Goal: Information Seeking & Learning: Learn about a topic

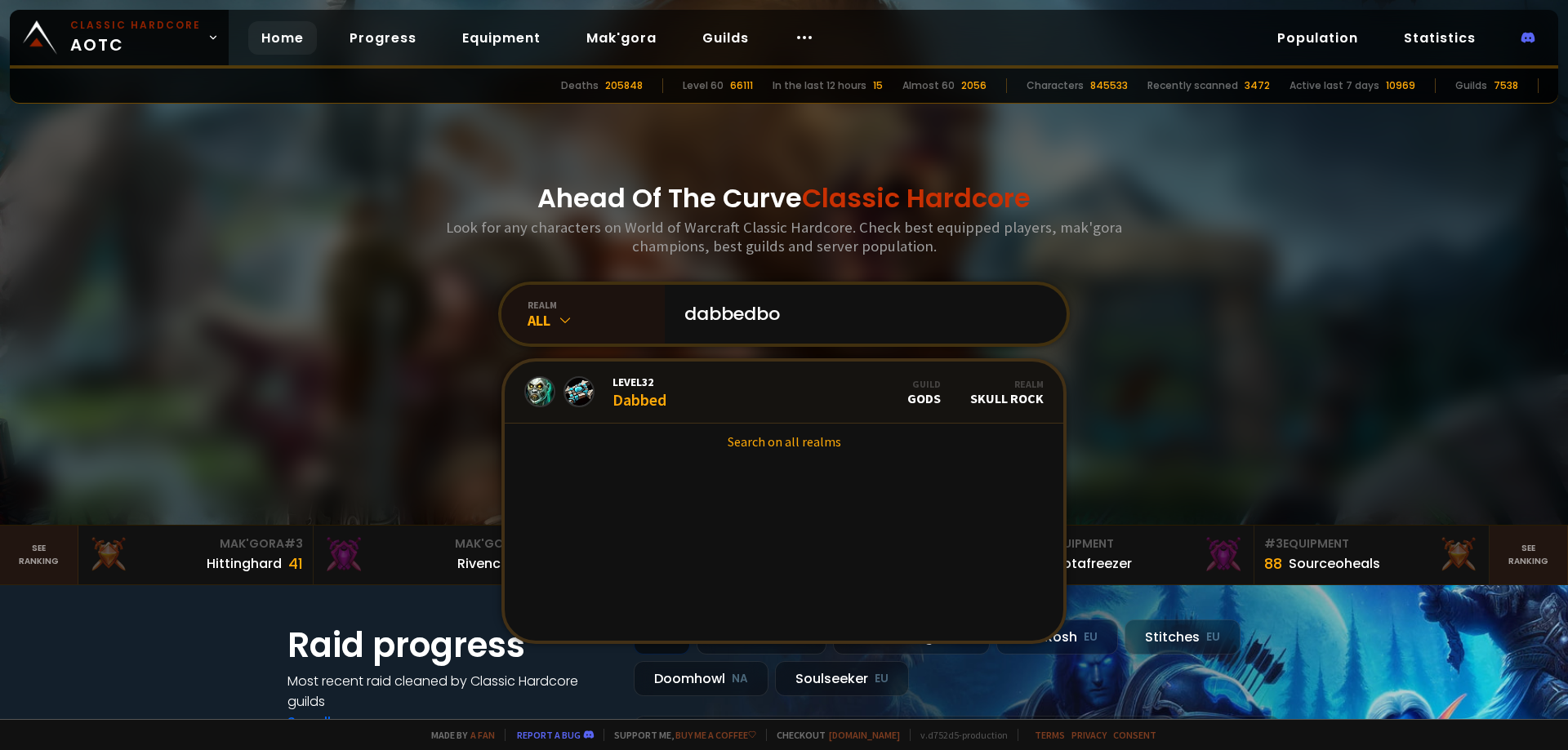
type input "dabbedbow"
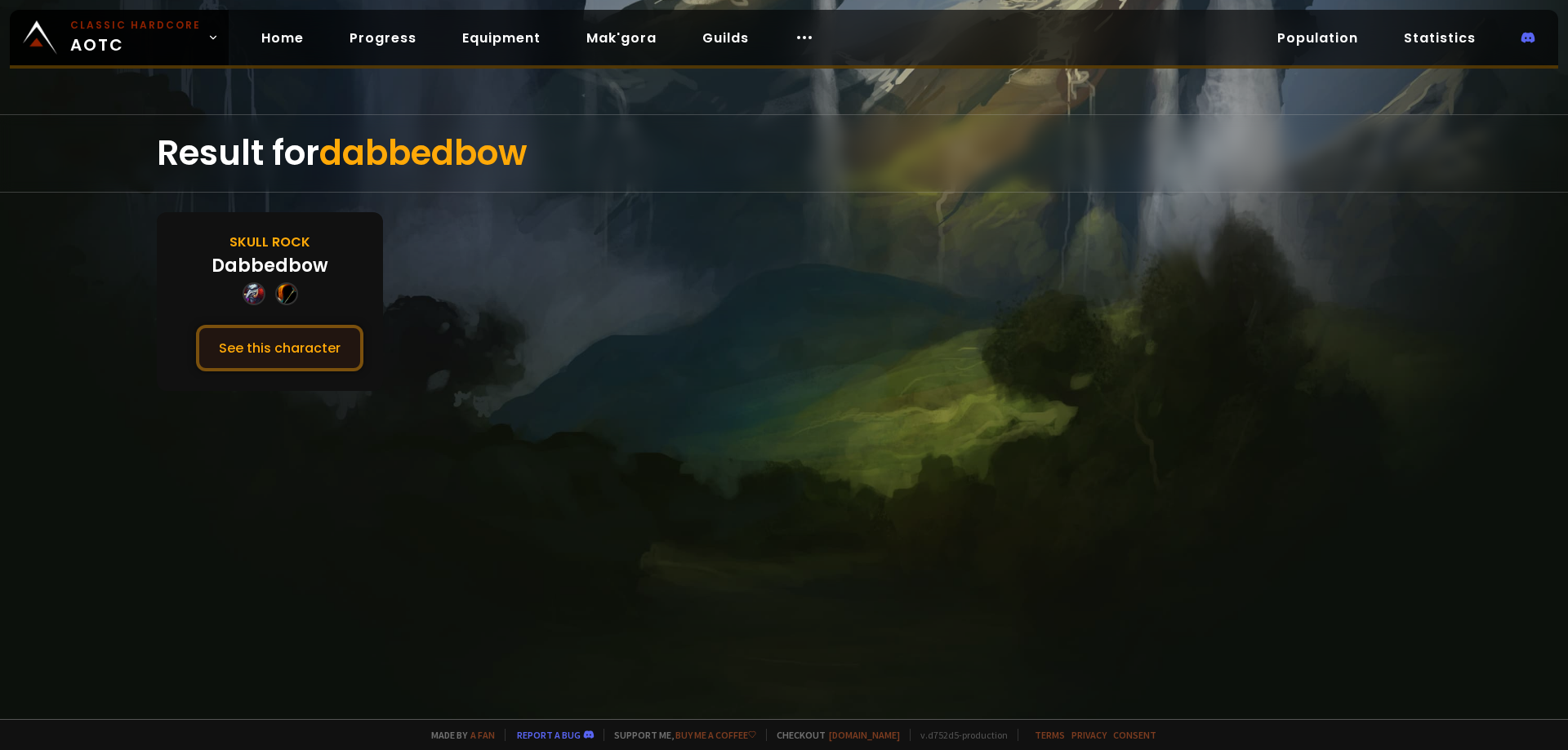
click at [265, 335] on button "See this character" at bounding box center [280, 348] width 167 height 47
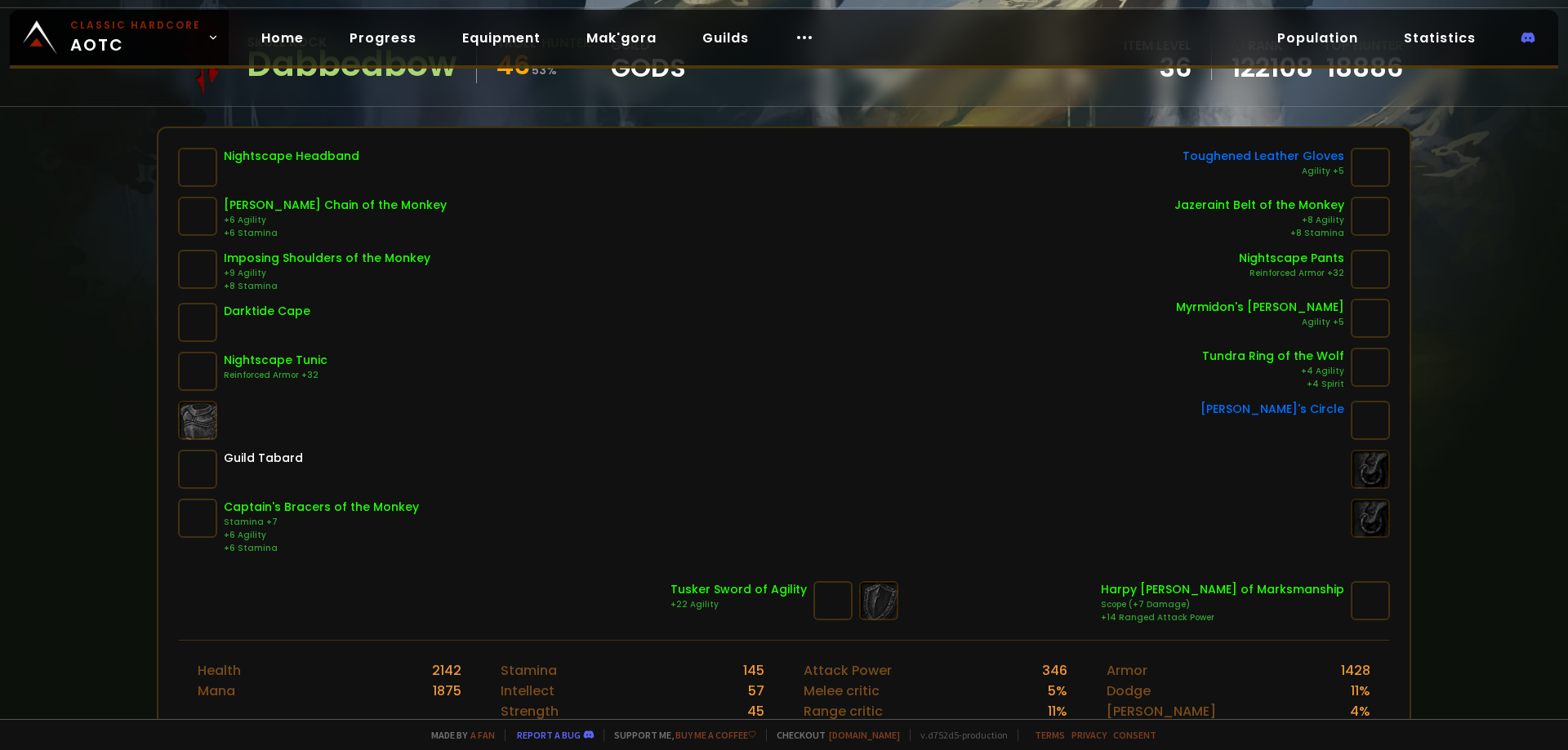
scroll to position [245, 0]
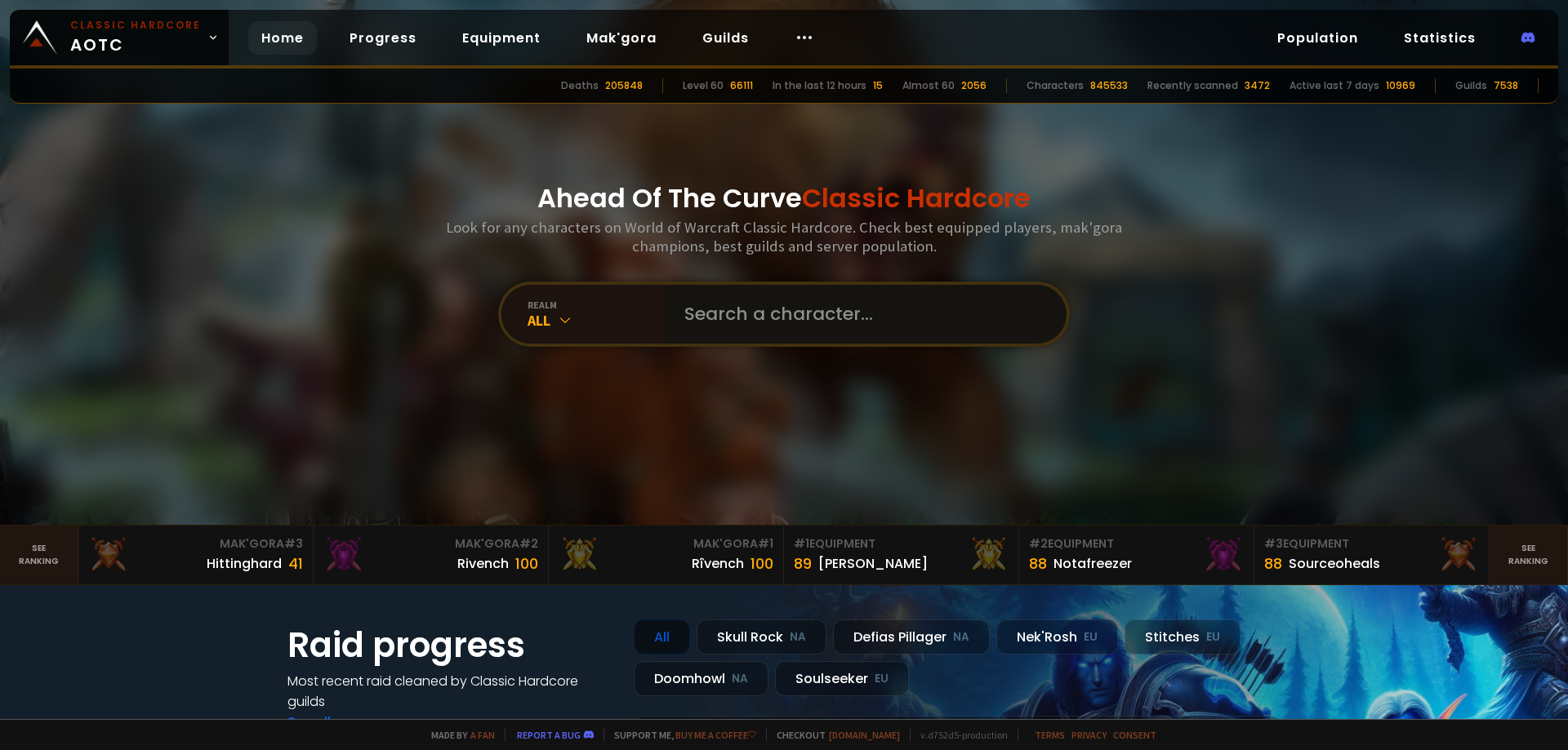
click at [774, 313] on input "text" at bounding box center [860, 314] width 373 height 59
type input "tetarass"
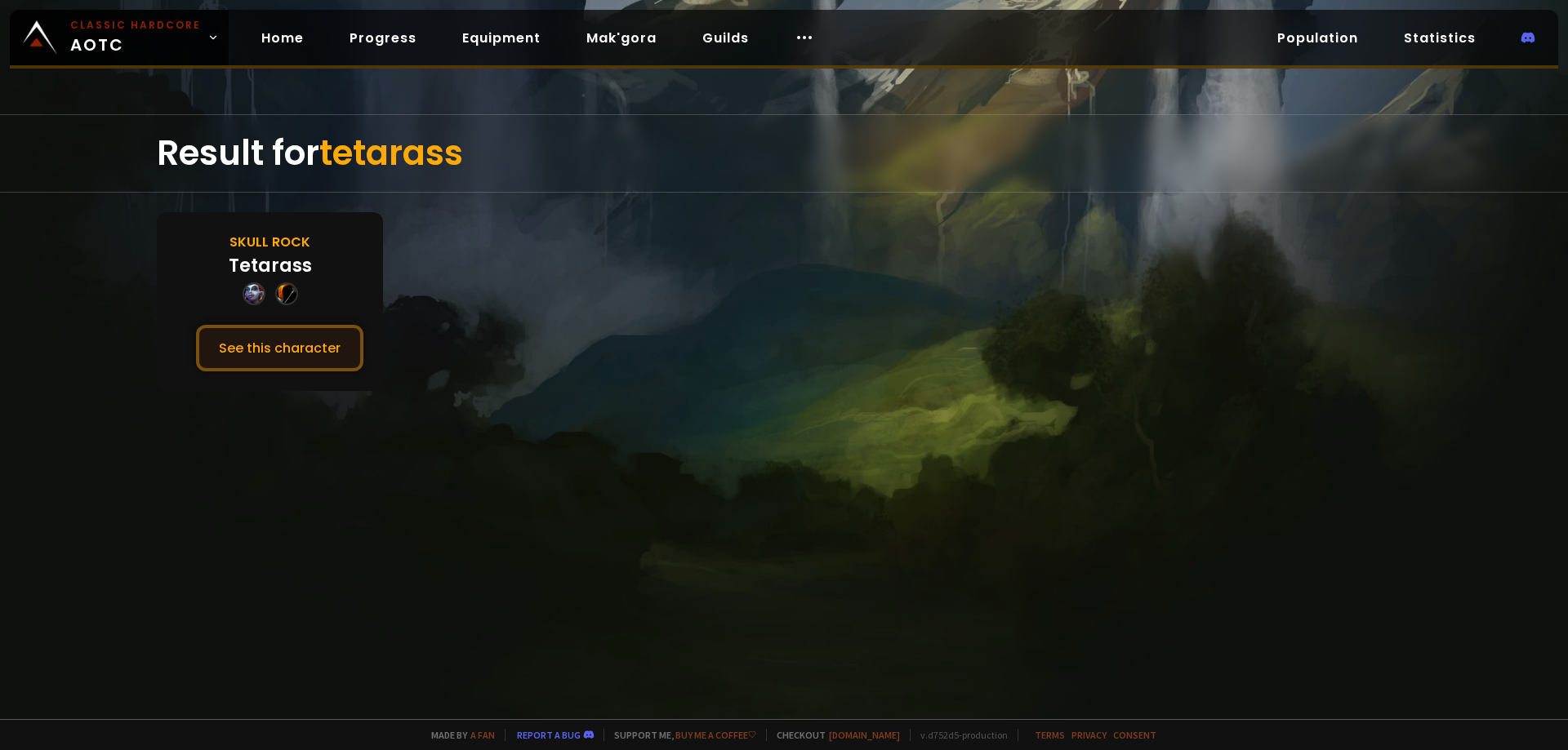
click at [300, 347] on button "See this character" at bounding box center [280, 348] width 167 height 47
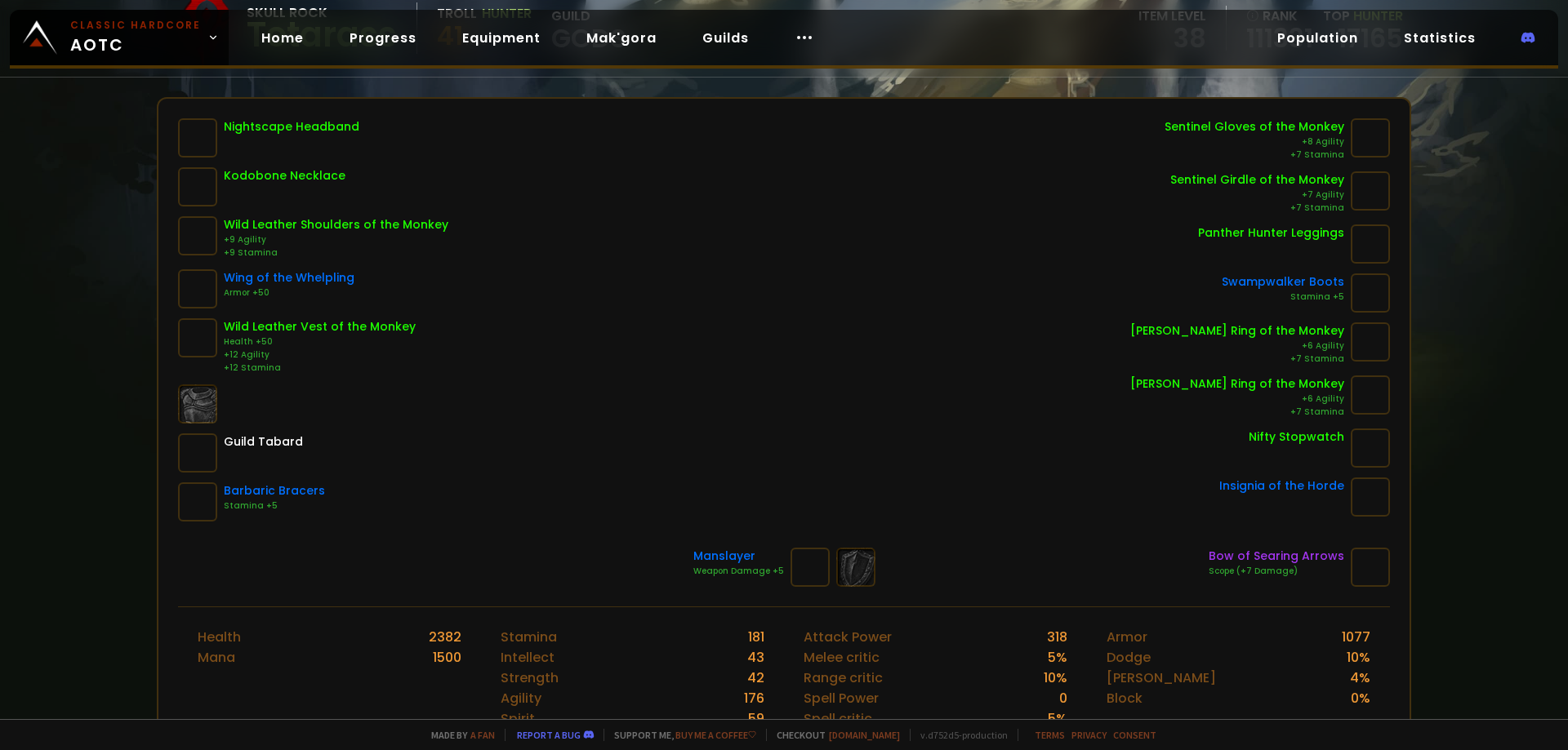
scroll to position [163, 0]
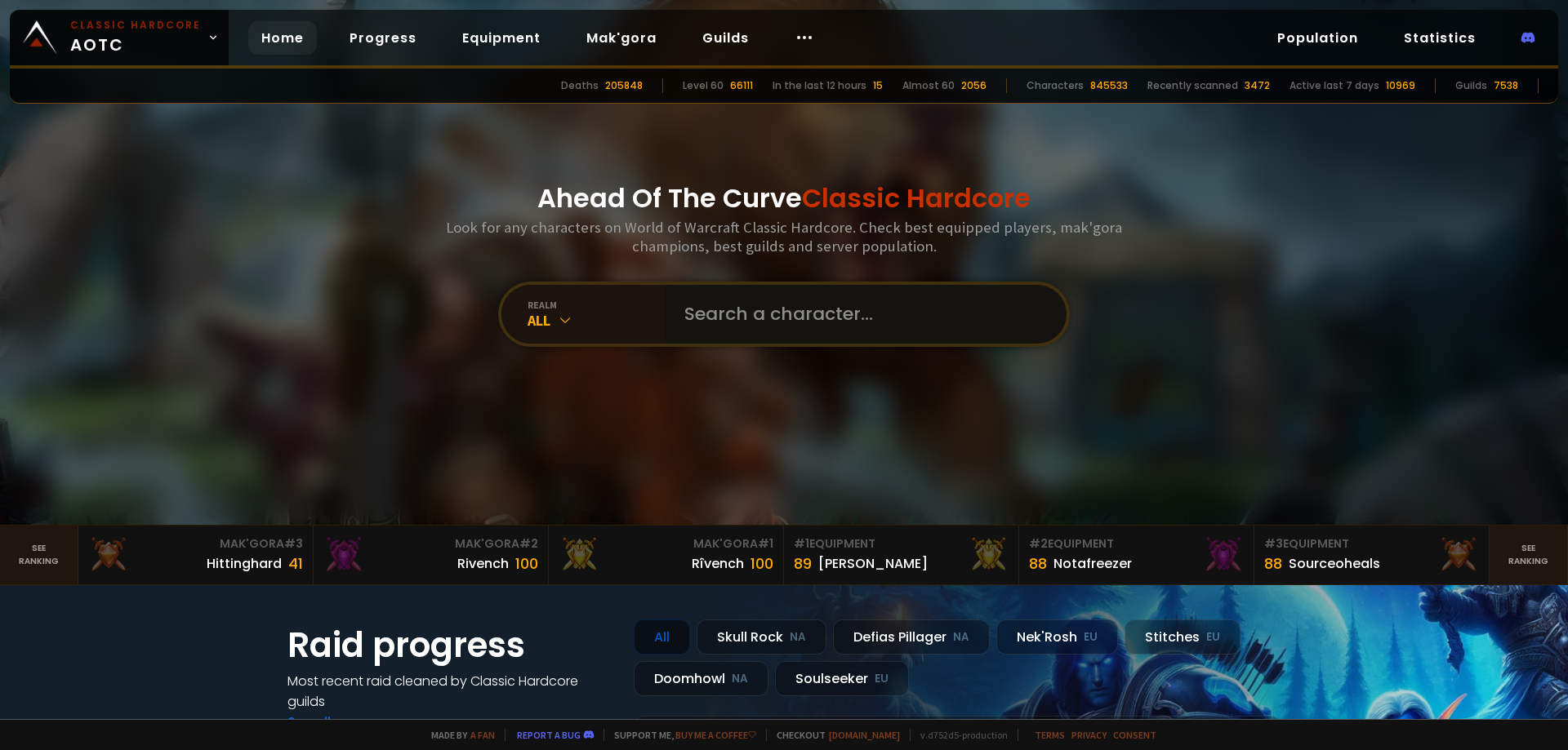
click at [761, 314] on input "text" at bounding box center [860, 314] width 373 height 59
type input "tetaras"
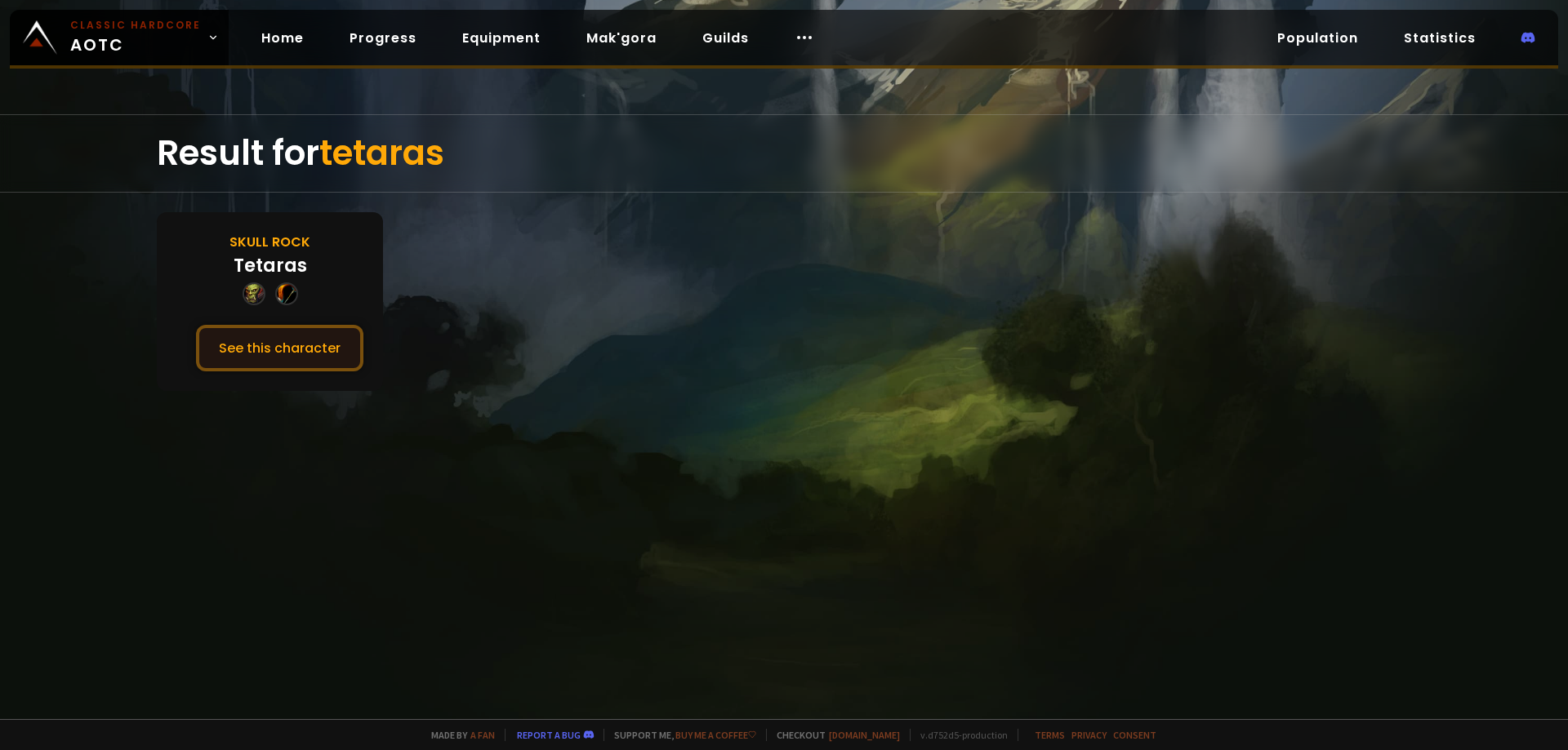
click at [284, 344] on button "See this character" at bounding box center [280, 348] width 167 height 47
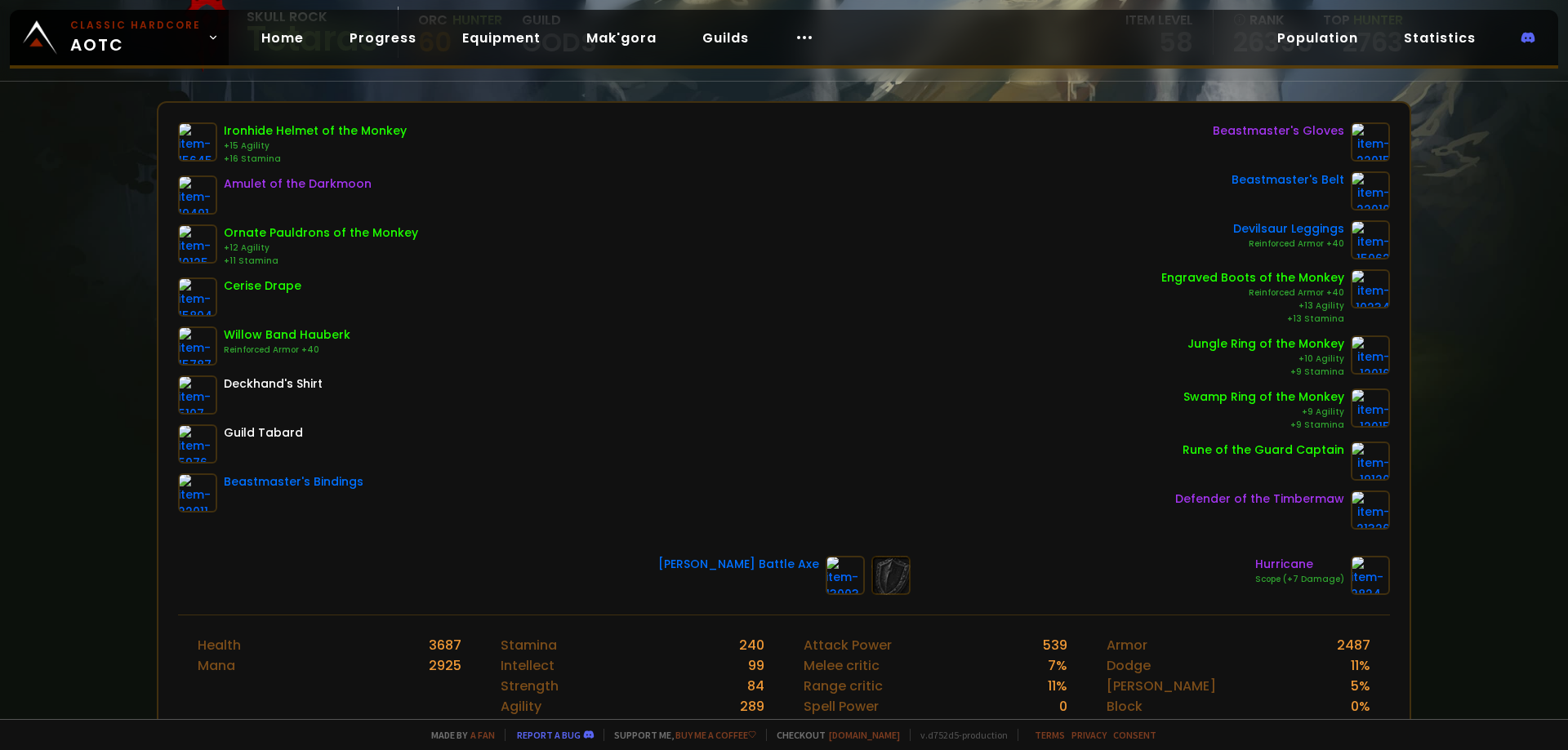
scroll to position [163, 0]
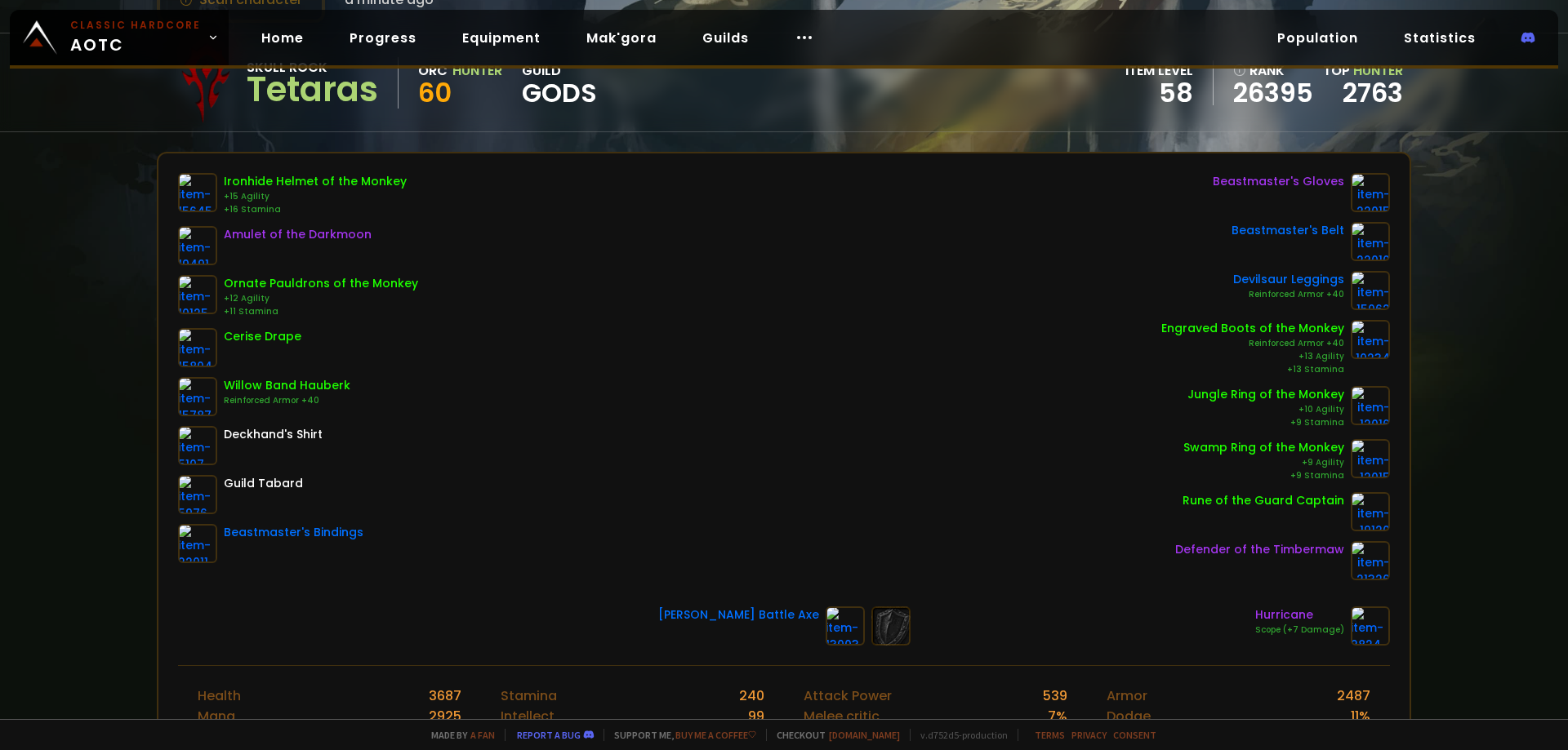
scroll to position [163, 0]
